Goal: Find specific page/section: Find specific page/section

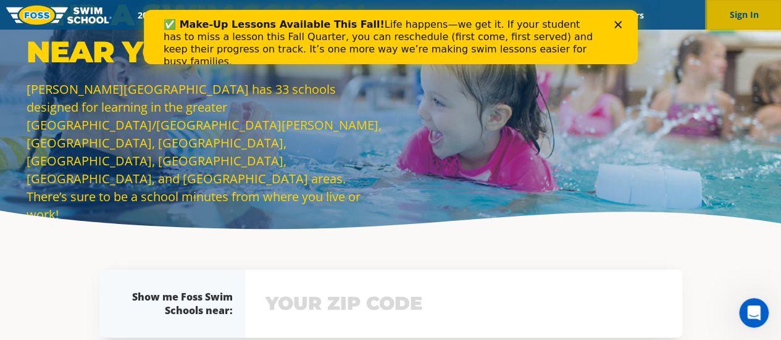
click at [751, 22] on button "Sign In" at bounding box center [744, 15] width 74 height 30
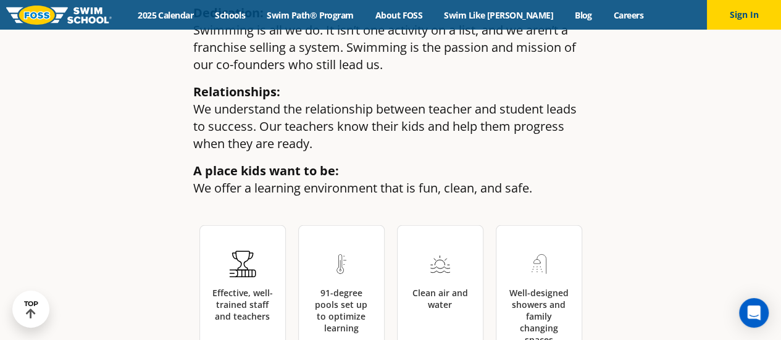
scroll to position [2042, 0]
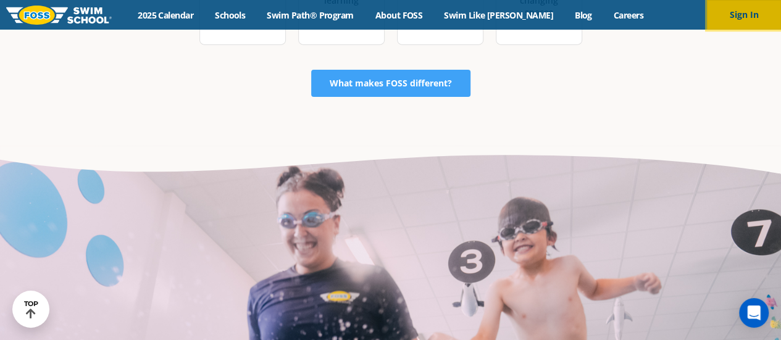
click at [738, 12] on button "Sign In" at bounding box center [744, 15] width 74 height 30
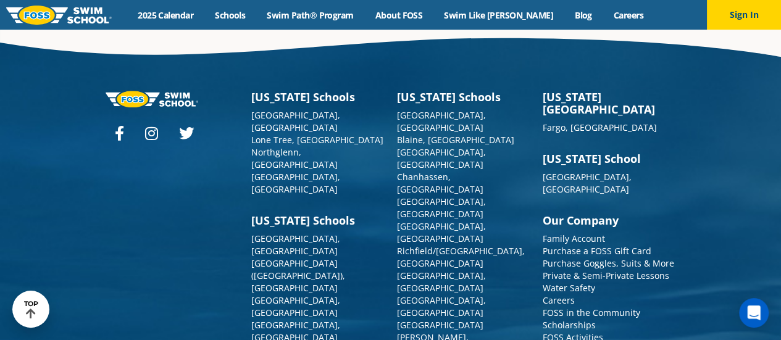
scroll to position [3080, 0]
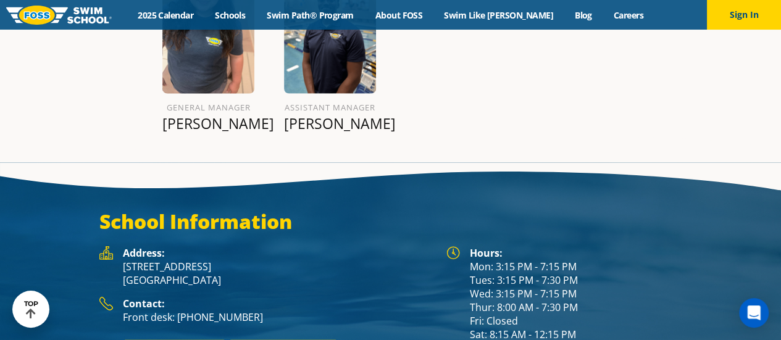
scroll to position [1480, 0]
